Goal: Information Seeking & Learning: Check status

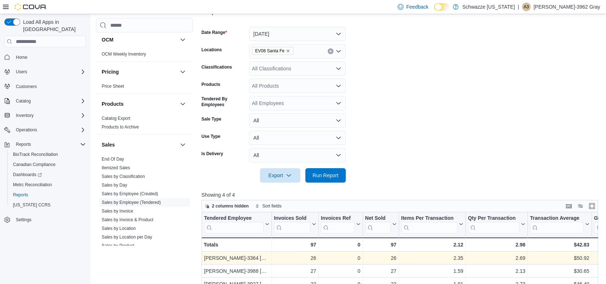
scroll to position [88, 0]
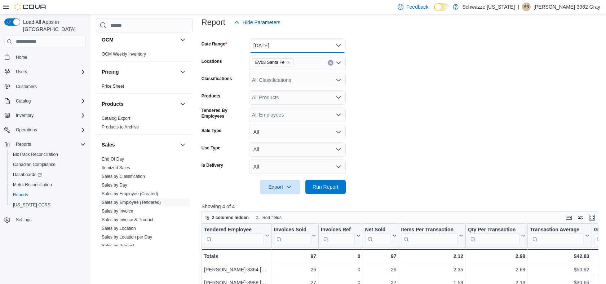
click at [287, 47] on button "[DATE]" at bounding box center [297, 45] width 97 height 14
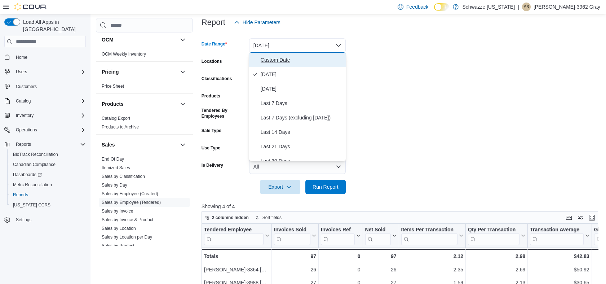
click at [276, 59] on span "Custom Date" at bounding box center [302, 60] width 82 height 9
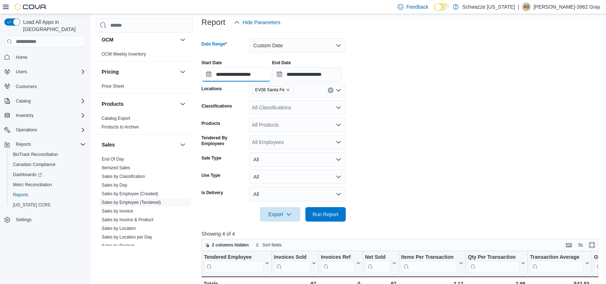
click at [256, 72] on input "**********" at bounding box center [236, 74] width 69 height 14
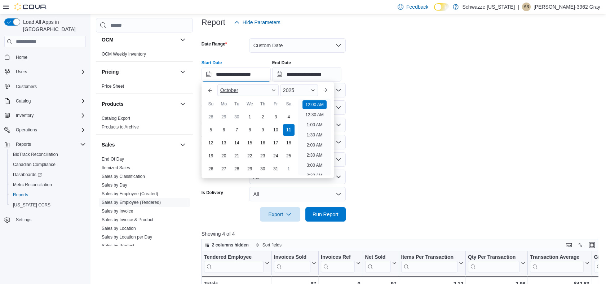
scroll to position [22, 0]
click at [253, 113] on div "1" at bounding box center [249, 117] width 13 height 13
type input "**********"
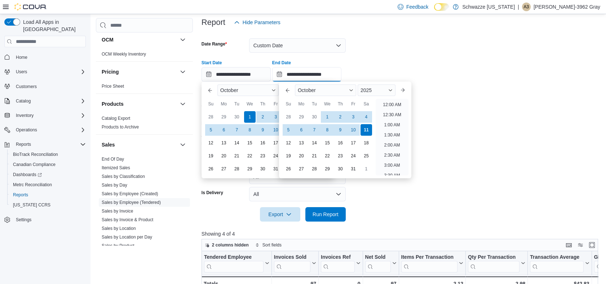
click at [321, 75] on input "**********" at bounding box center [306, 74] width 69 height 14
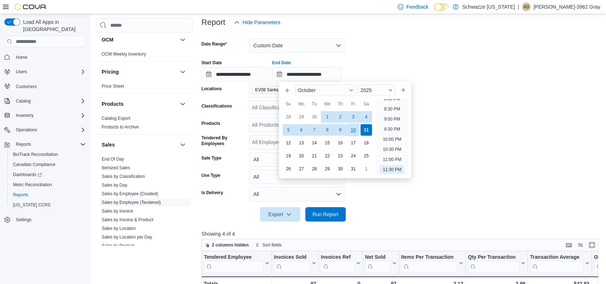
click at [351, 127] on div "10" at bounding box center [353, 130] width 13 height 13
type input "**********"
click at [543, 84] on form "**********" at bounding box center [402, 126] width 401 height 192
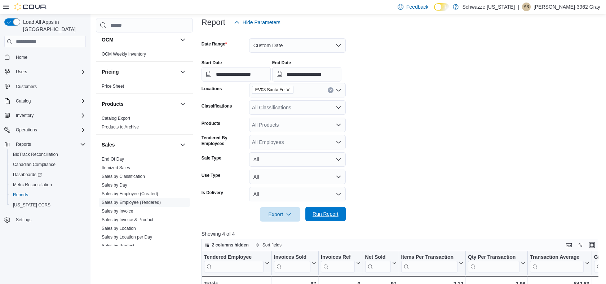
click at [330, 208] on span "Run Report" at bounding box center [326, 214] width 32 height 14
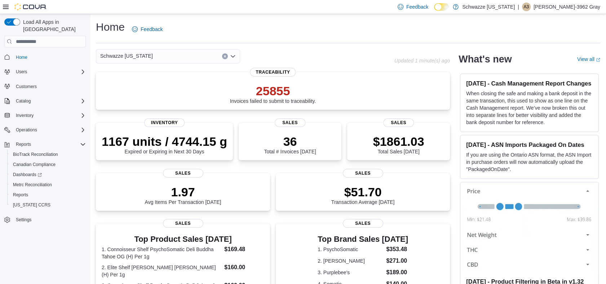
click at [163, 53] on div "Schwazze [US_STATE]" at bounding box center [168, 56] width 144 height 14
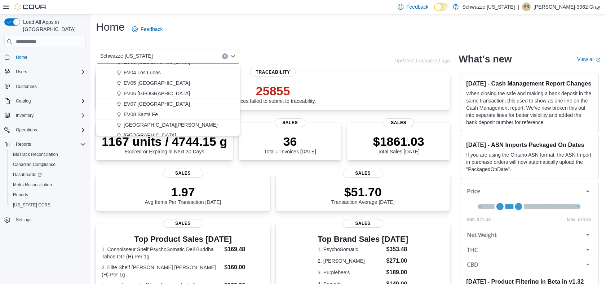
scroll to position [80, 0]
click at [136, 83] on span "EV08 Santa Fe" at bounding box center [141, 82] width 34 height 7
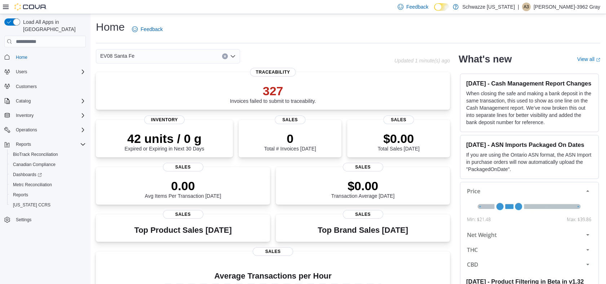
click at [300, 37] on div "Home Feedback" at bounding box center [348, 29] width 505 height 19
click at [377, 42] on div "Home Feedback" at bounding box center [348, 31] width 505 height 23
click at [19, 113] on span "Inventory" at bounding box center [25, 116] width 18 height 6
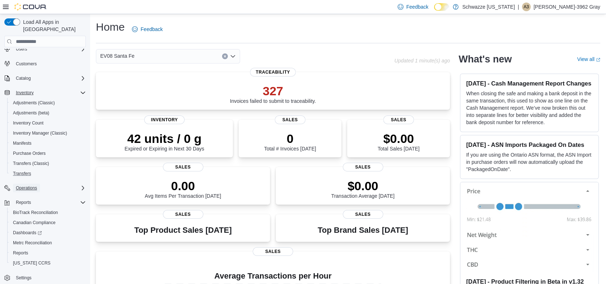
drag, startPoint x: 38, startPoint y: 182, endPoint x: 38, endPoint y: 171, distance: 11.2
click at [38, 184] on button "Operations" at bounding box center [26, 188] width 27 height 9
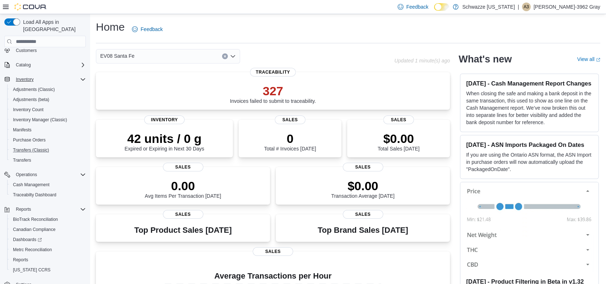
scroll to position [43, 0]
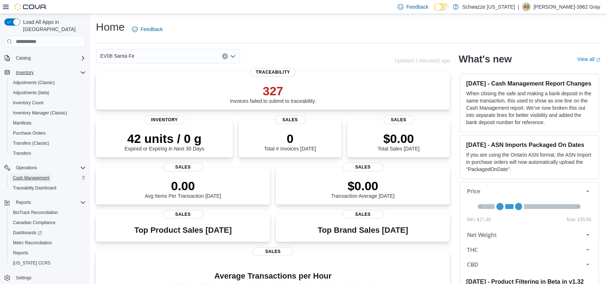
click at [41, 175] on span "Cash Management" at bounding box center [31, 178] width 36 height 6
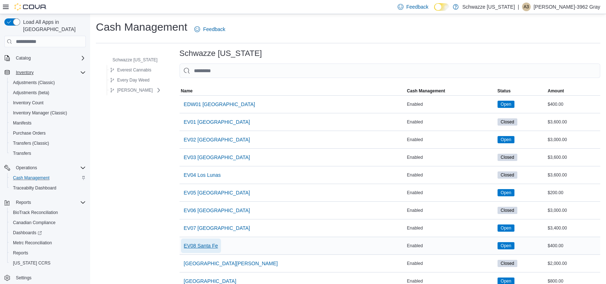
click at [196, 242] on span "EV08 Santa Fe" at bounding box center [201, 245] width 34 height 7
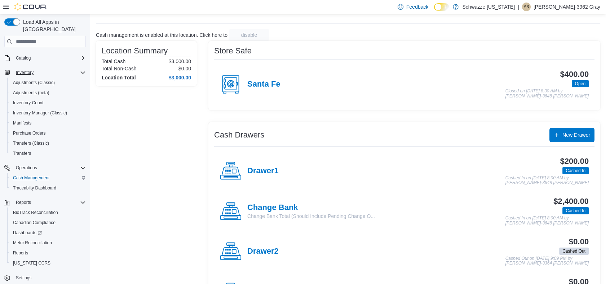
scroll to position [72, 0]
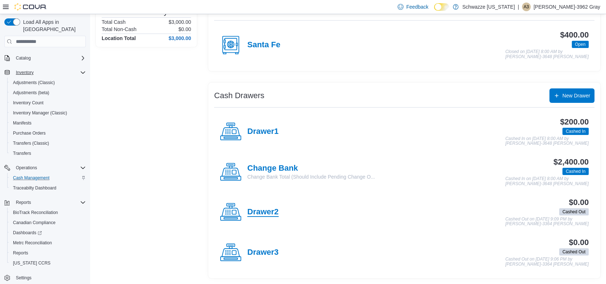
click at [269, 211] on h4 "Drawer2" at bounding box center [262, 211] width 31 height 9
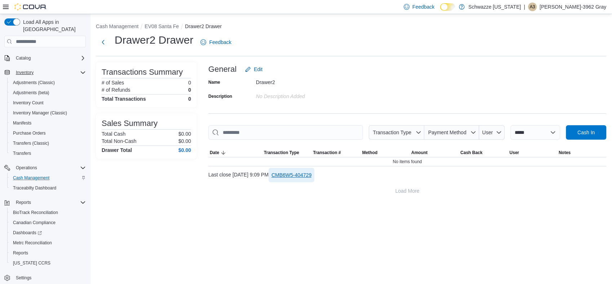
click at [312, 177] on span "CMB6W5-404729" at bounding box center [292, 174] width 40 height 7
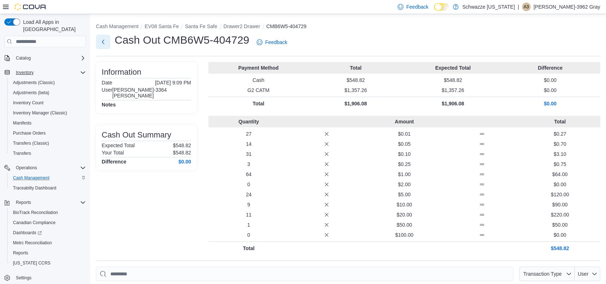
click at [104, 43] on button "Next" at bounding box center [103, 42] width 14 height 14
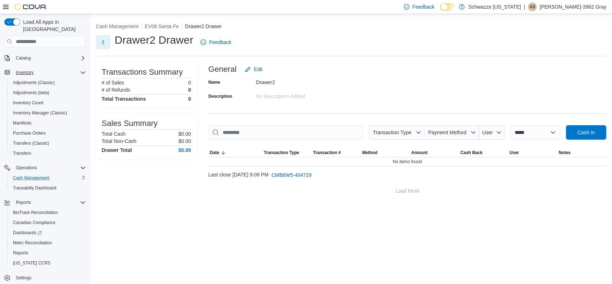
click at [104, 43] on button "Next" at bounding box center [103, 42] width 14 height 14
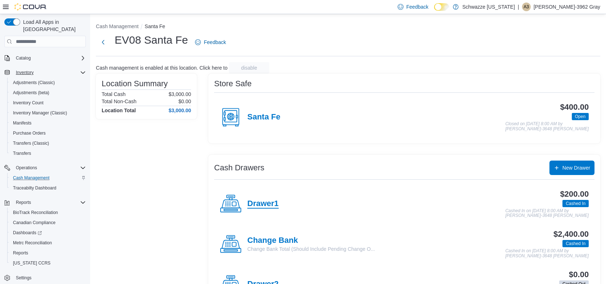
click at [264, 202] on h4 "Drawer1" at bounding box center [262, 203] width 31 height 9
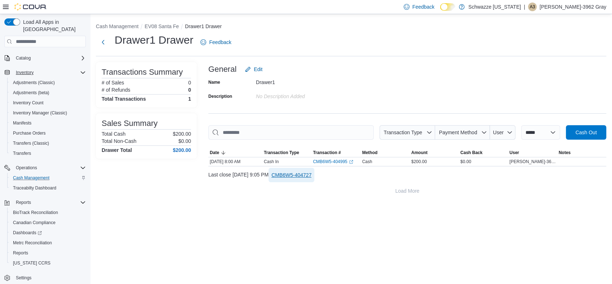
click at [312, 175] on span "CMB6W5-404727" at bounding box center [292, 174] width 40 height 7
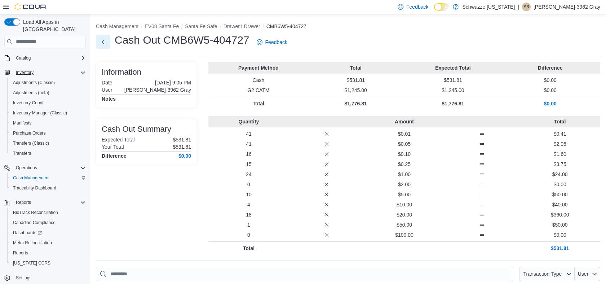
click at [101, 44] on button "Next" at bounding box center [103, 42] width 14 height 14
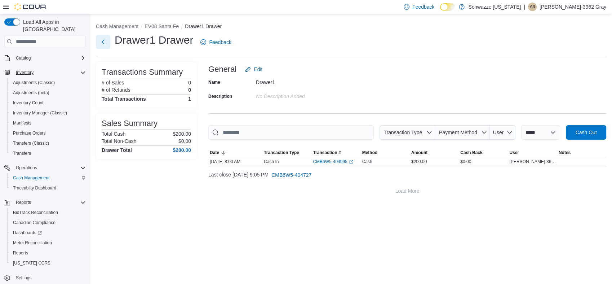
click at [100, 39] on button "Next" at bounding box center [103, 42] width 14 height 14
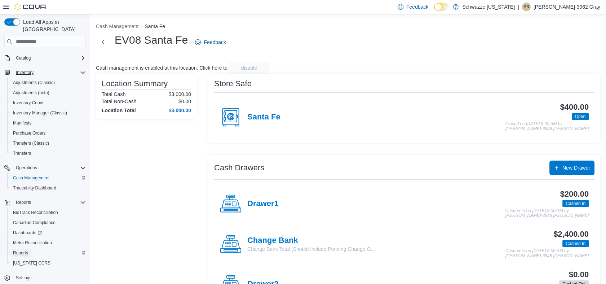
click at [25, 250] on span "Reports" at bounding box center [20, 253] width 15 height 6
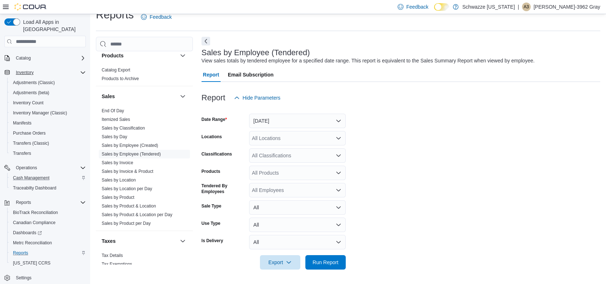
scroll to position [481, 0]
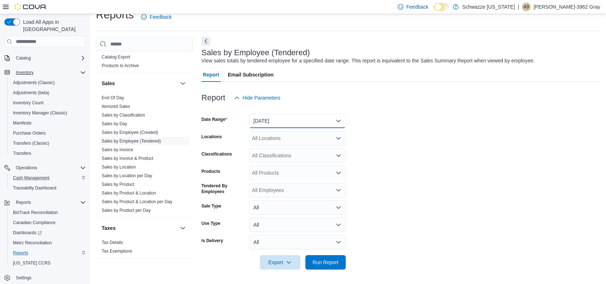
click at [296, 118] on button "[DATE]" at bounding box center [297, 121] width 97 height 14
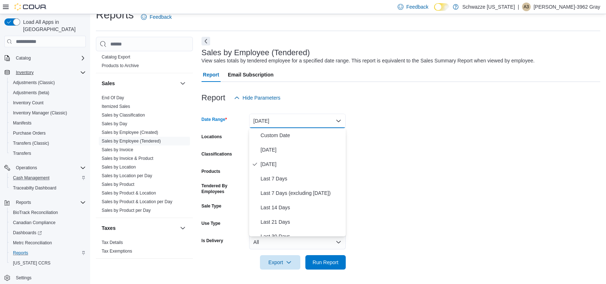
click at [340, 94] on div "Report Hide Parameters" at bounding box center [401, 98] width 399 height 14
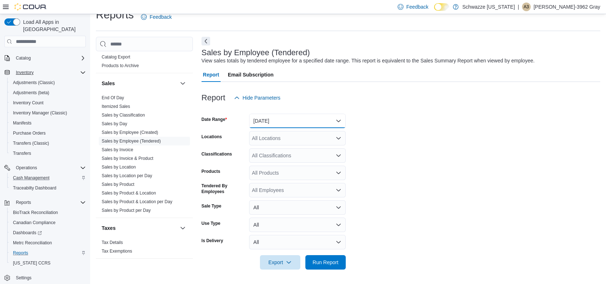
click at [296, 123] on button "[DATE]" at bounding box center [297, 121] width 97 height 14
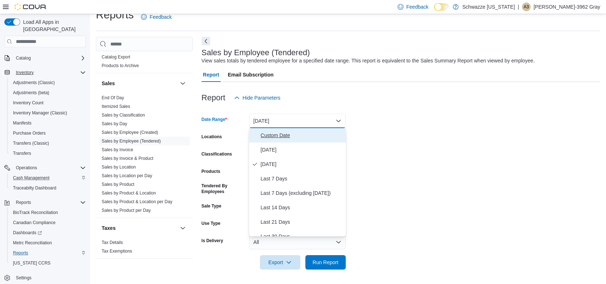
click at [287, 135] on span "Custom Date" at bounding box center [302, 135] width 82 height 9
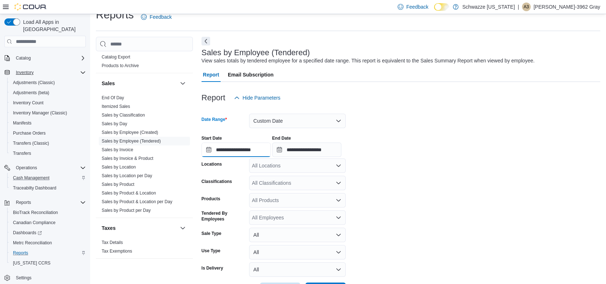
click at [239, 153] on input "**********" at bounding box center [236, 149] width 69 height 14
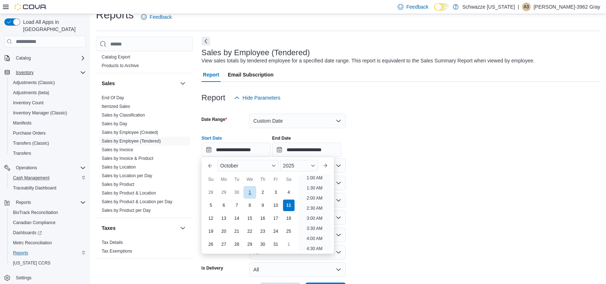
click at [245, 194] on div "1" at bounding box center [249, 192] width 13 height 13
type input "**********"
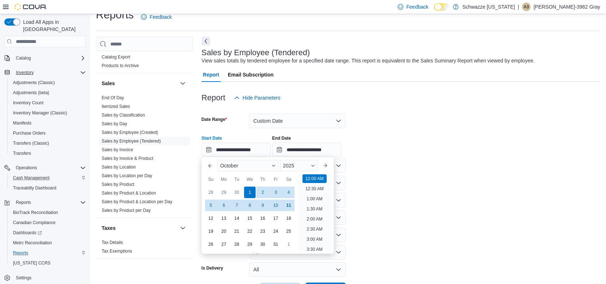
click at [347, 98] on div "Report Hide Parameters" at bounding box center [401, 98] width 399 height 14
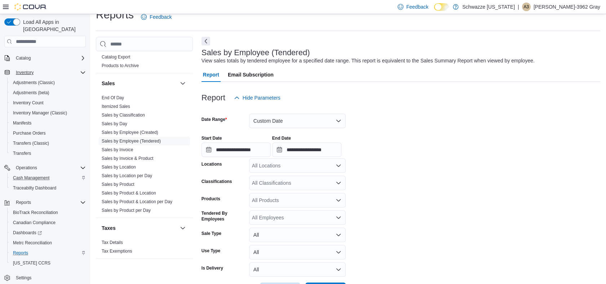
click at [322, 157] on div at bounding box center [401, 157] width 399 height 1
click at [321, 150] on input "**********" at bounding box center [306, 149] width 69 height 14
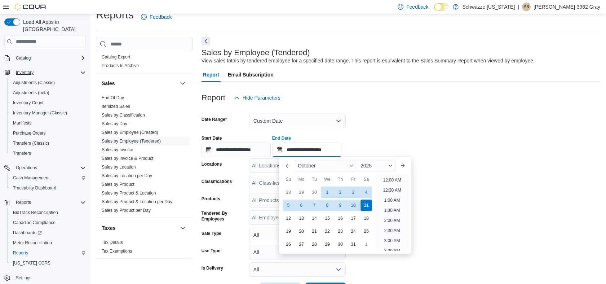
scroll to position [410, 0]
click at [356, 207] on div "10" at bounding box center [353, 205] width 13 height 13
type input "**********"
click at [394, 128] on div at bounding box center [401, 128] width 399 height 1
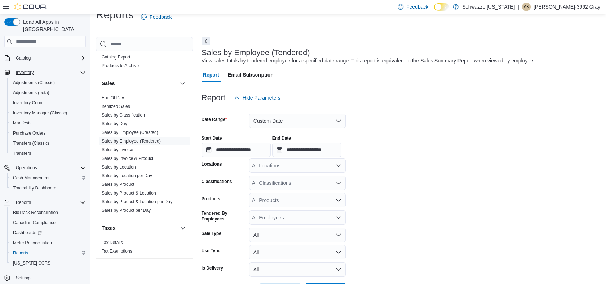
scroll to position [40, 0]
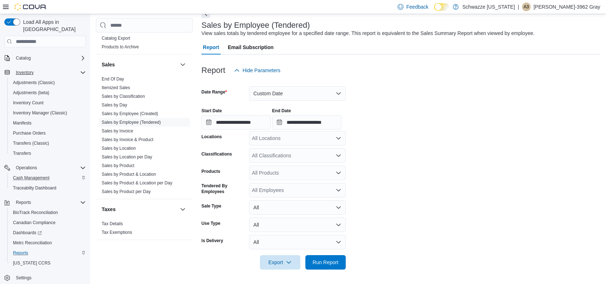
click at [294, 133] on div "All Locations" at bounding box center [297, 138] width 97 height 14
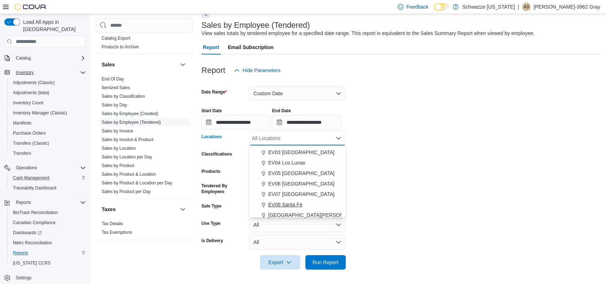
click at [291, 202] on span "EV08 Santa Fe" at bounding box center [285, 204] width 34 height 7
click at [374, 142] on form "**********" at bounding box center [401, 174] width 399 height 192
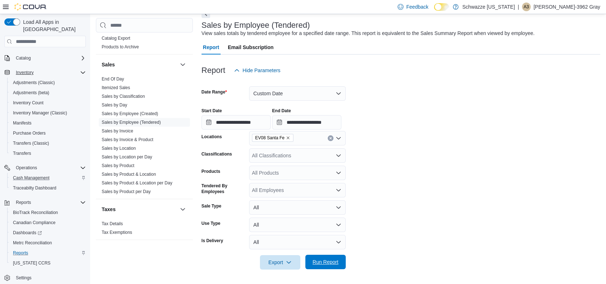
click at [324, 257] on span "Run Report" at bounding box center [326, 262] width 32 height 14
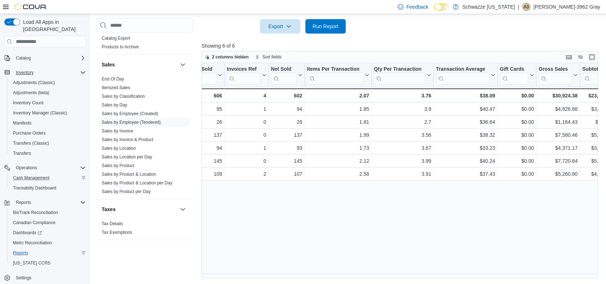
scroll to position [0, 136]
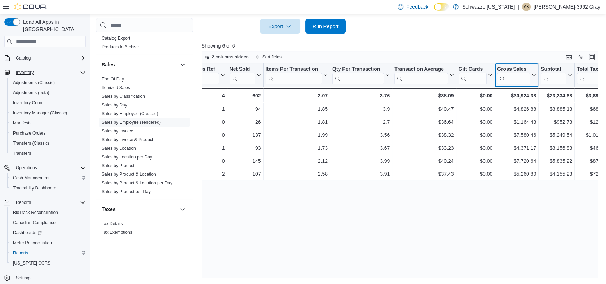
click at [534, 78] on button "Gross Sales" at bounding box center [516, 75] width 39 height 18
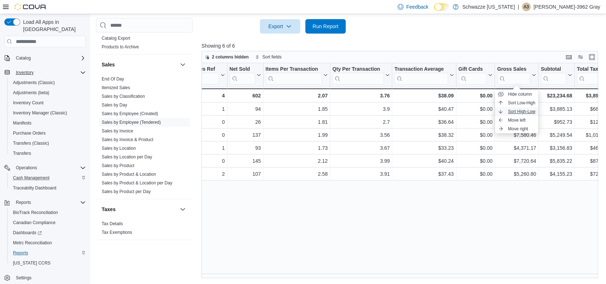
click at [530, 110] on span "Sort High-Low" at bounding box center [521, 112] width 27 height 6
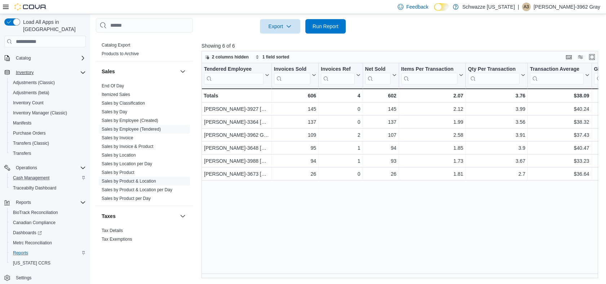
scroll to position [434, 0]
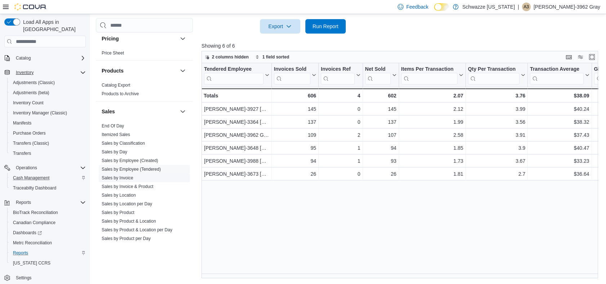
click at [124, 178] on link "Sales by Invoice" at bounding box center [117, 177] width 31 height 5
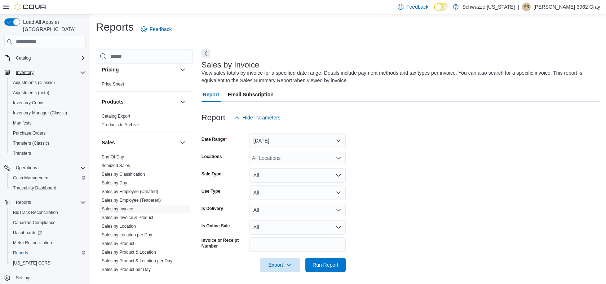
scroll to position [3, 0]
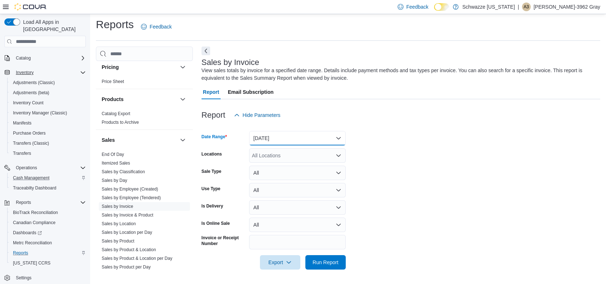
click at [277, 140] on button "[DATE]" at bounding box center [297, 138] width 97 height 14
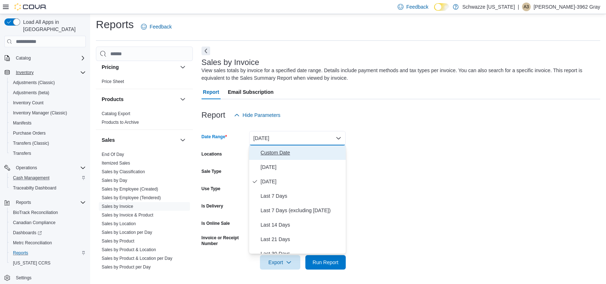
click at [271, 150] on span "Custom Date" at bounding box center [302, 152] width 82 height 9
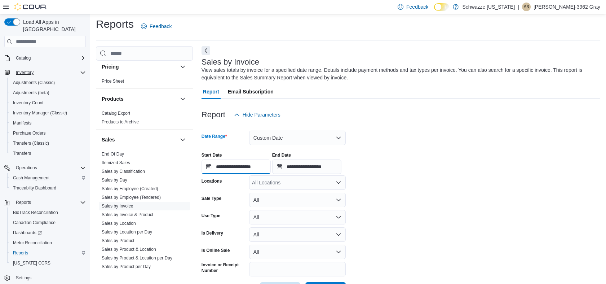
click at [251, 164] on input "**********" at bounding box center [236, 166] width 69 height 14
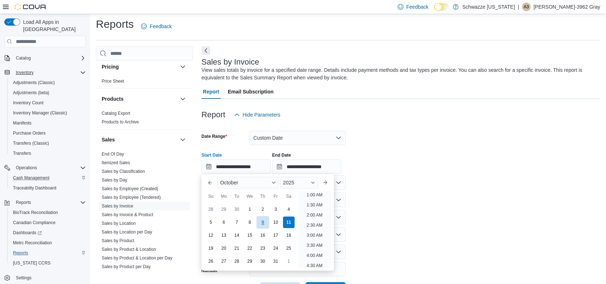
click at [267, 222] on div "9" at bounding box center [262, 222] width 13 height 13
type input "**********"
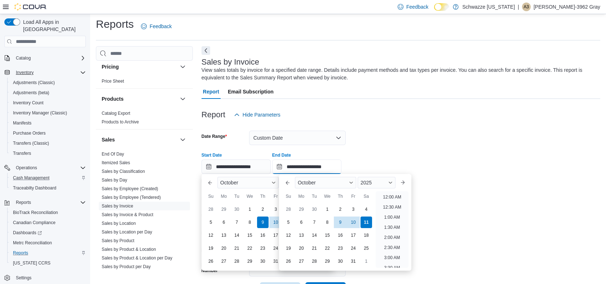
click at [325, 167] on input "**********" at bounding box center [306, 166] width 69 height 14
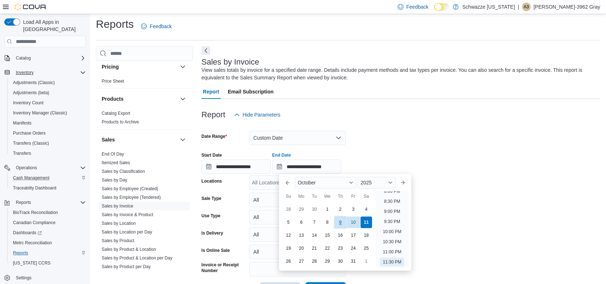
click at [338, 222] on div "9" at bounding box center [340, 222] width 13 height 13
type input "**********"
click at [413, 98] on div "Report Email Subscription" at bounding box center [401, 91] width 399 height 14
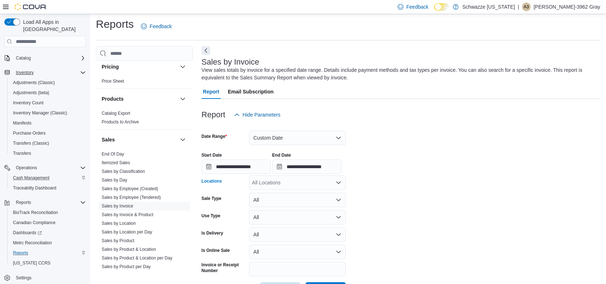
click at [280, 184] on div "All Locations" at bounding box center [297, 182] width 97 height 14
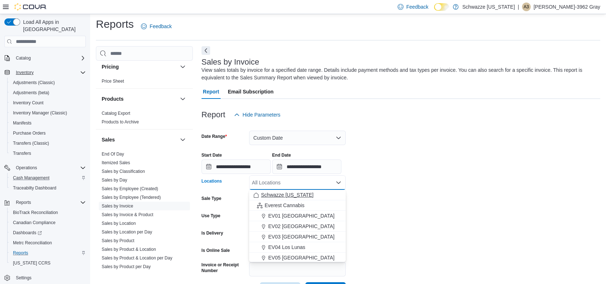
scroll to position [40, 0]
click at [291, 249] on span "EV08 Santa Fe" at bounding box center [285, 248] width 34 height 7
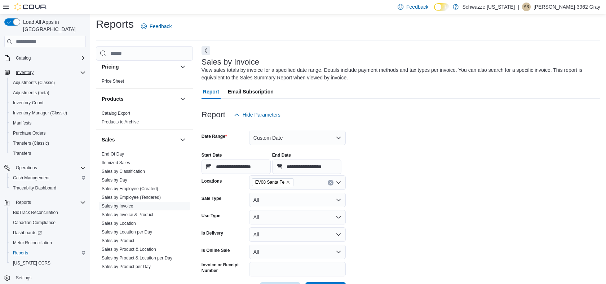
click at [406, 118] on div "Report Hide Parameters" at bounding box center [401, 114] width 399 height 14
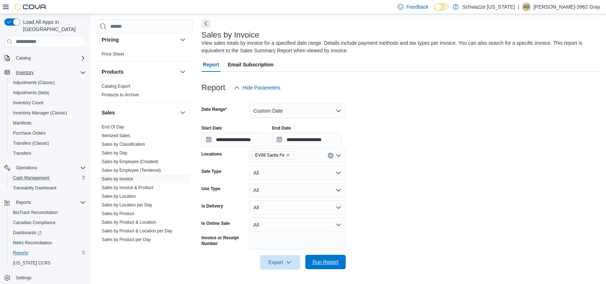
click at [343, 257] on button "Run Report" at bounding box center [325, 262] width 40 height 14
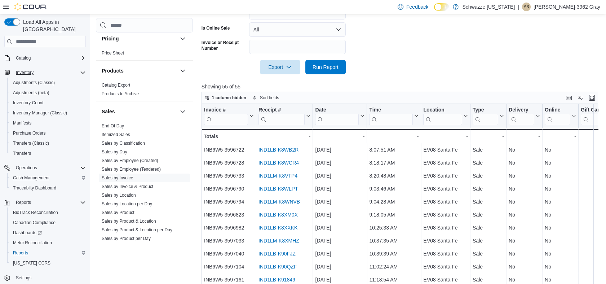
scroll to position [265, 0]
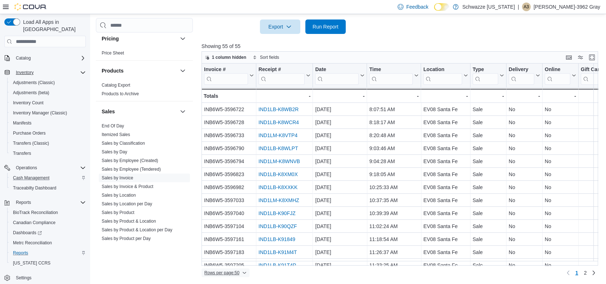
click at [227, 271] on span "Rows per page : 50" at bounding box center [222, 273] width 35 height 6
click at [228, 259] on span "100 rows" at bounding box center [234, 258] width 23 height 6
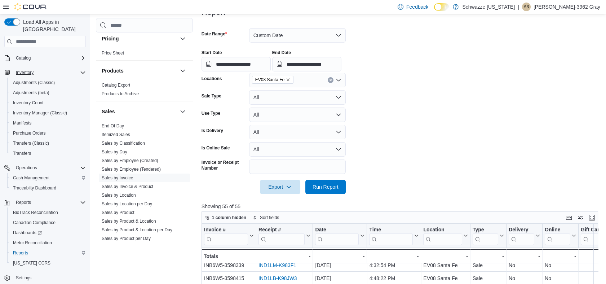
scroll to position [0, 0]
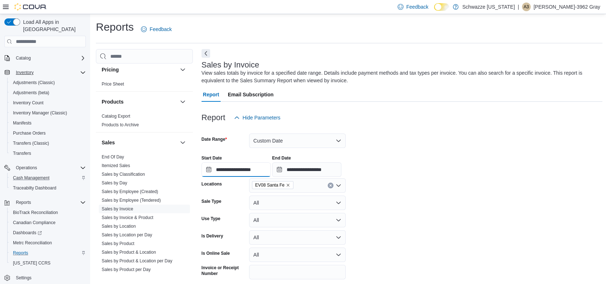
click at [245, 170] on input "**********" at bounding box center [236, 169] width 69 height 14
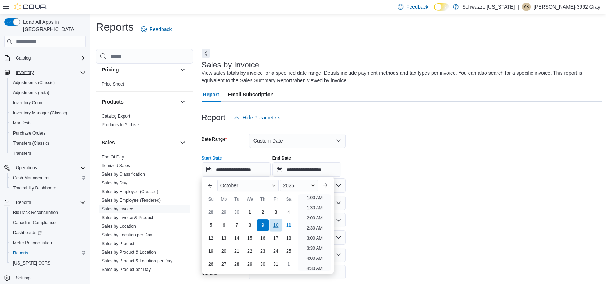
click at [276, 229] on div "10" at bounding box center [275, 225] width 13 height 13
type input "**********"
click at [441, 136] on form "**********" at bounding box center [402, 212] width 401 height 175
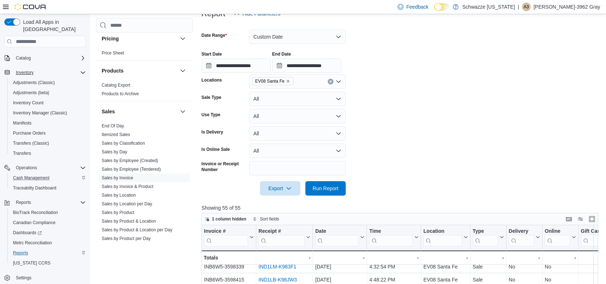
scroll to position [160, 0]
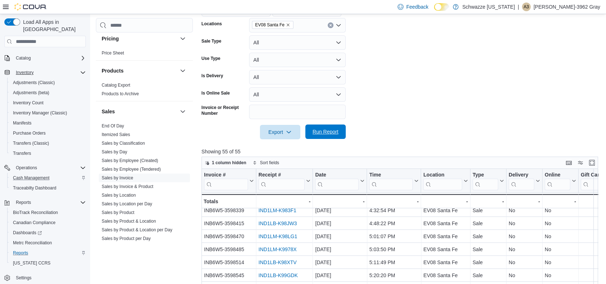
click at [323, 136] on span "Run Report" at bounding box center [326, 131] width 32 height 14
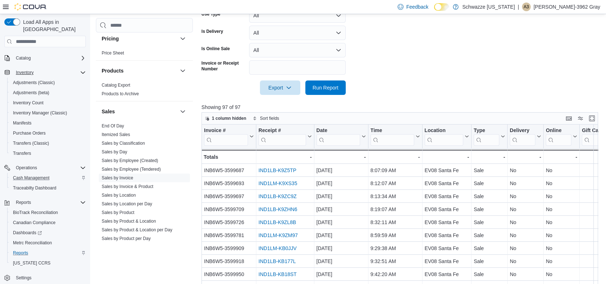
scroll to position [265, 0]
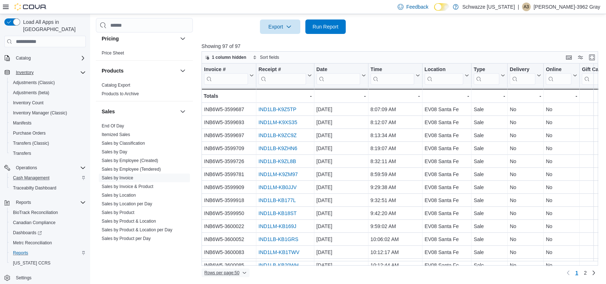
click at [220, 272] on span "Rows per page : 50" at bounding box center [222, 273] width 35 height 6
click at [230, 260] on span "100 rows" at bounding box center [234, 258] width 23 height 6
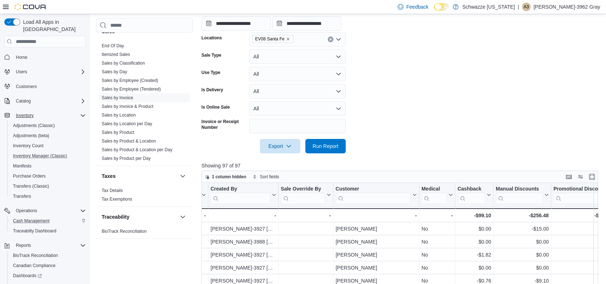
scroll to position [145, 0]
click at [25, 54] on span "Home" at bounding box center [22, 57] width 12 height 6
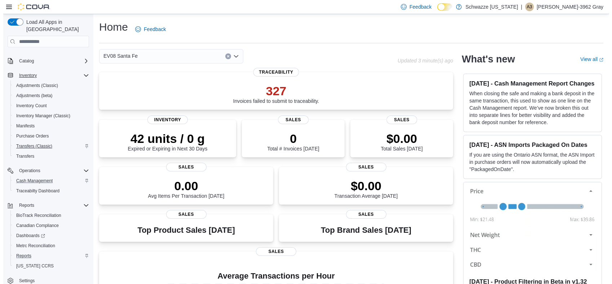
scroll to position [43, 0]
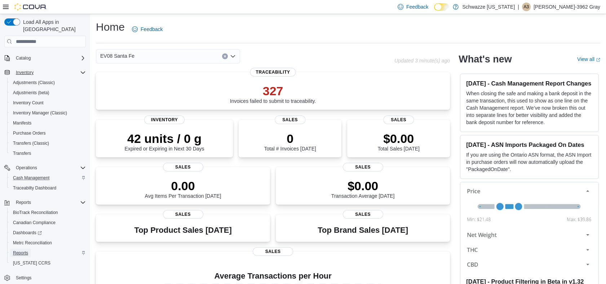
click at [29, 249] on link "Reports" at bounding box center [20, 253] width 21 height 9
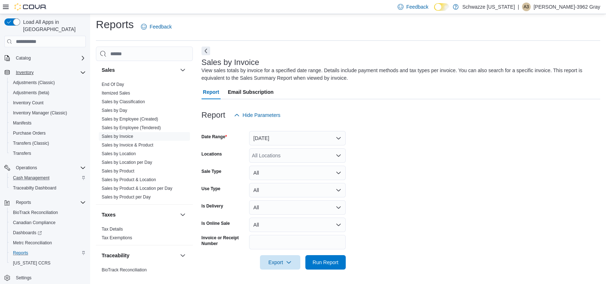
scroll to position [514, 0]
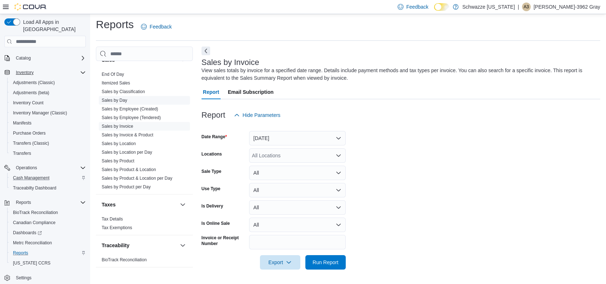
click at [121, 101] on span "Sales by Day" at bounding box center [115, 100] width 26 height 6
click at [116, 98] on link "Sales by Day" at bounding box center [115, 100] width 26 height 5
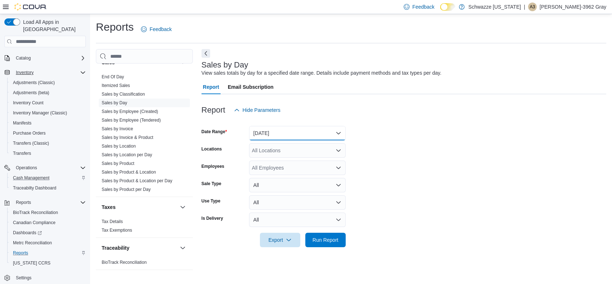
click at [294, 137] on button "[DATE]" at bounding box center [297, 133] width 97 height 14
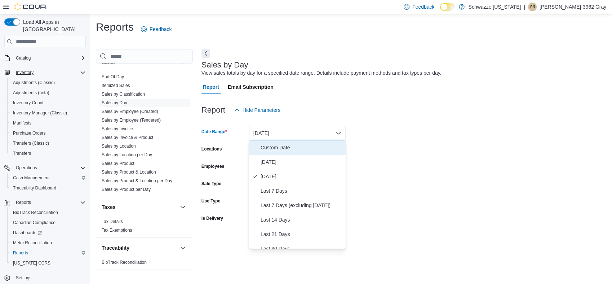
click at [286, 145] on span "Custom Date" at bounding box center [302, 147] width 82 height 9
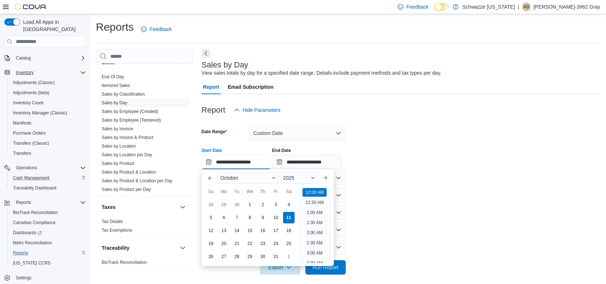
click at [242, 160] on input "**********" at bounding box center [236, 162] width 69 height 14
click at [213, 218] on div "5" at bounding box center [211, 217] width 13 height 13
type input "**********"
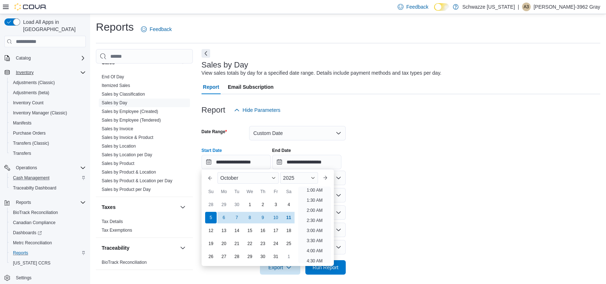
scroll to position [1, 0]
click at [433, 146] on div "**********" at bounding box center [401, 155] width 399 height 27
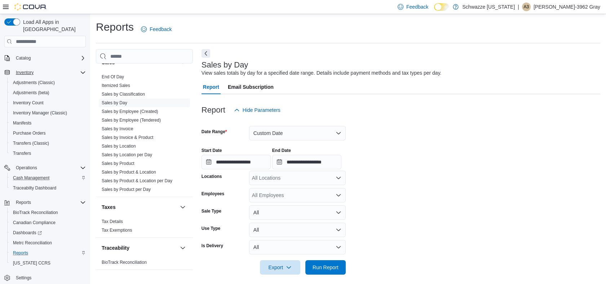
click at [285, 170] on div at bounding box center [401, 169] width 399 height 1
click at [288, 179] on div "All Locations" at bounding box center [297, 178] width 97 height 14
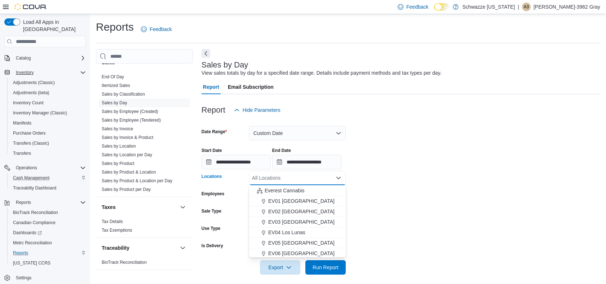
scroll to position [40, 0]
click at [286, 243] on span "EV08 Santa Fe" at bounding box center [285, 244] width 34 height 7
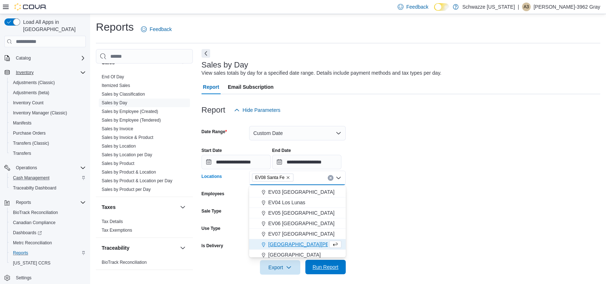
click at [335, 266] on span "Run Report" at bounding box center [326, 266] width 26 height 7
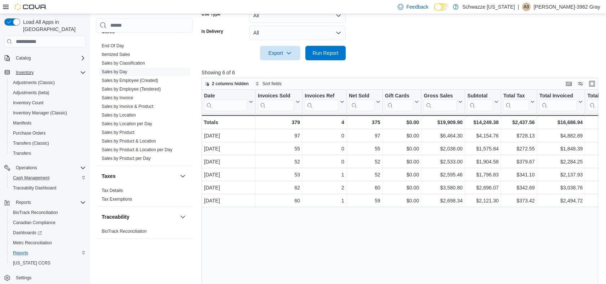
scroll to position [240, 0]
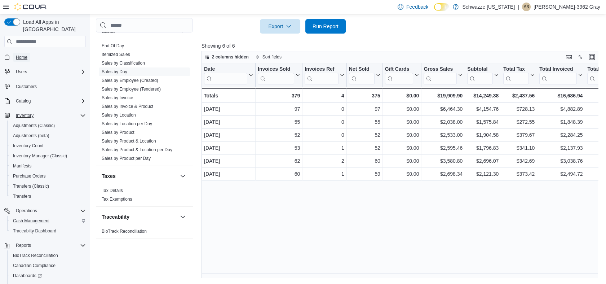
click at [26, 54] on span "Home" at bounding box center [22, 57] width 12 height 6
